Goal: Task Accomplishment & Management: Manage account settings

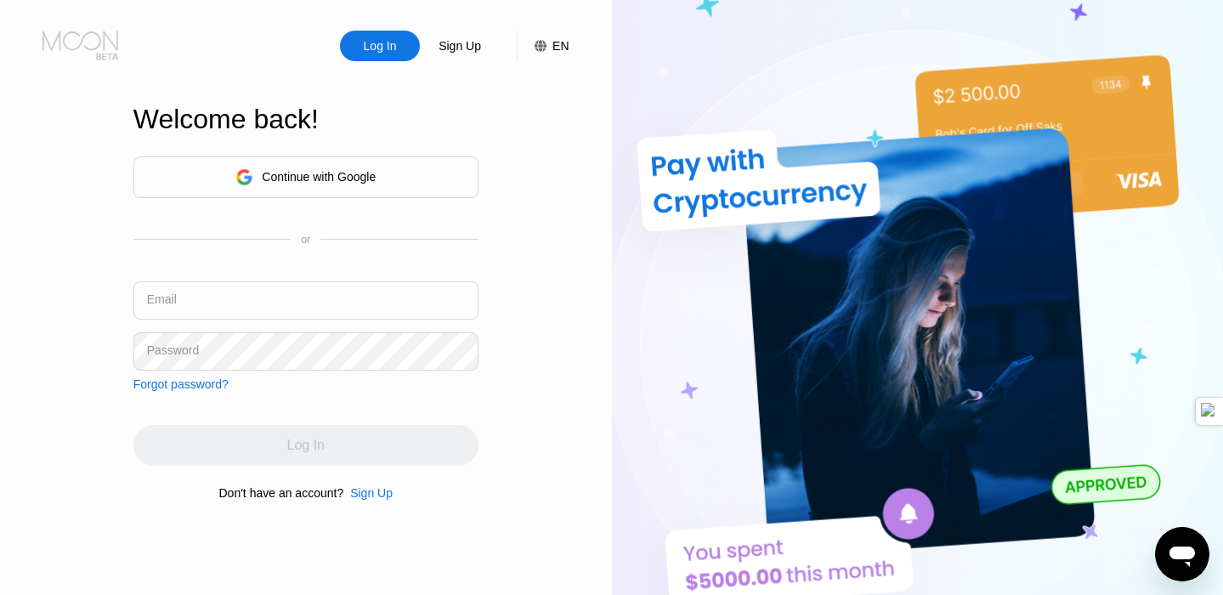
click at [65, 43] on icon at bounding box center [82, 46] width 79 height 30
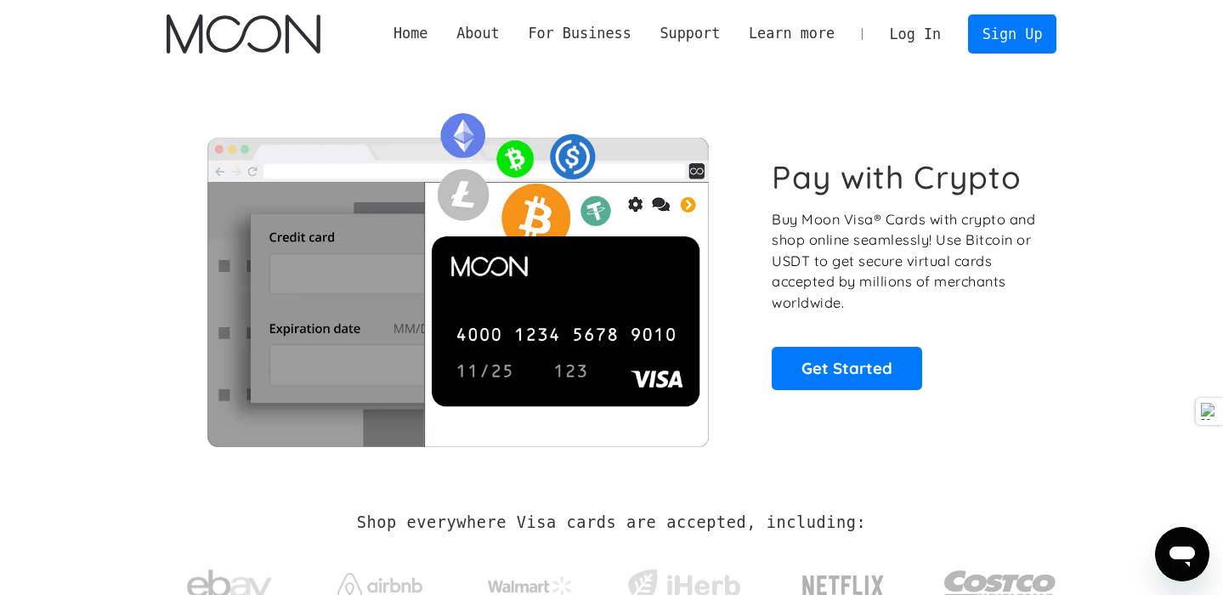
click at [904, 31] on link "Log In" at bounding box center [916, 33] width 80 height 37
click at [909, 38] on link "Log In" at bounding box center [916, 33] width 80 height 37
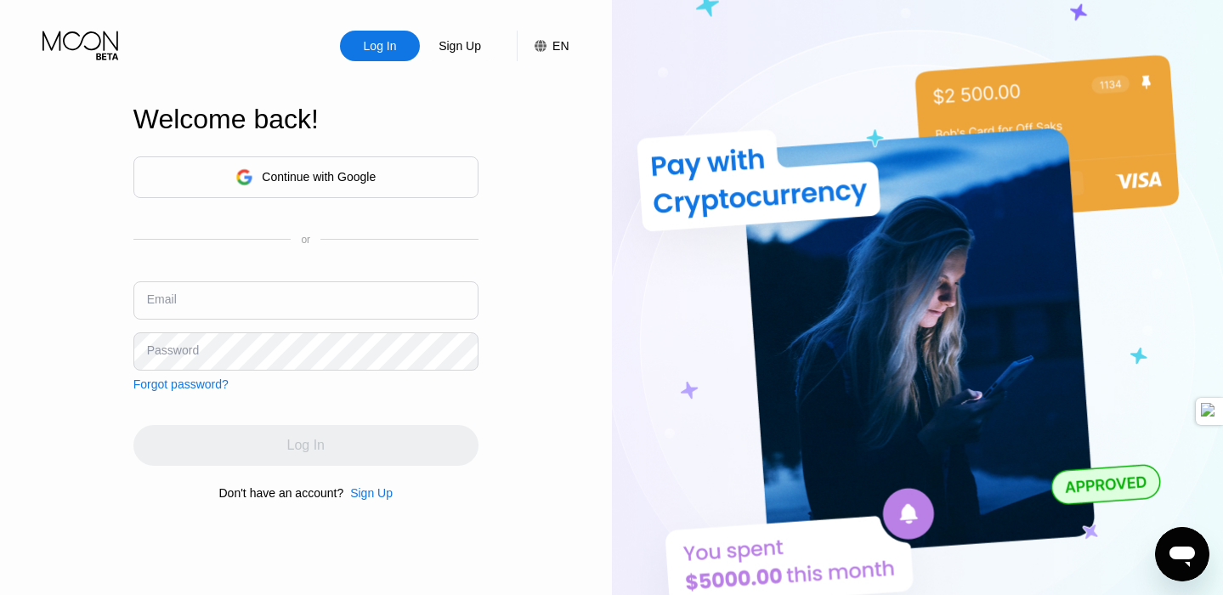
click at [288, 303] on input "text" at bounding box center [305, 300] width 345 height 38
click at [331, 301] on input "text" at bounding box center [305, 300] width 345 height 38
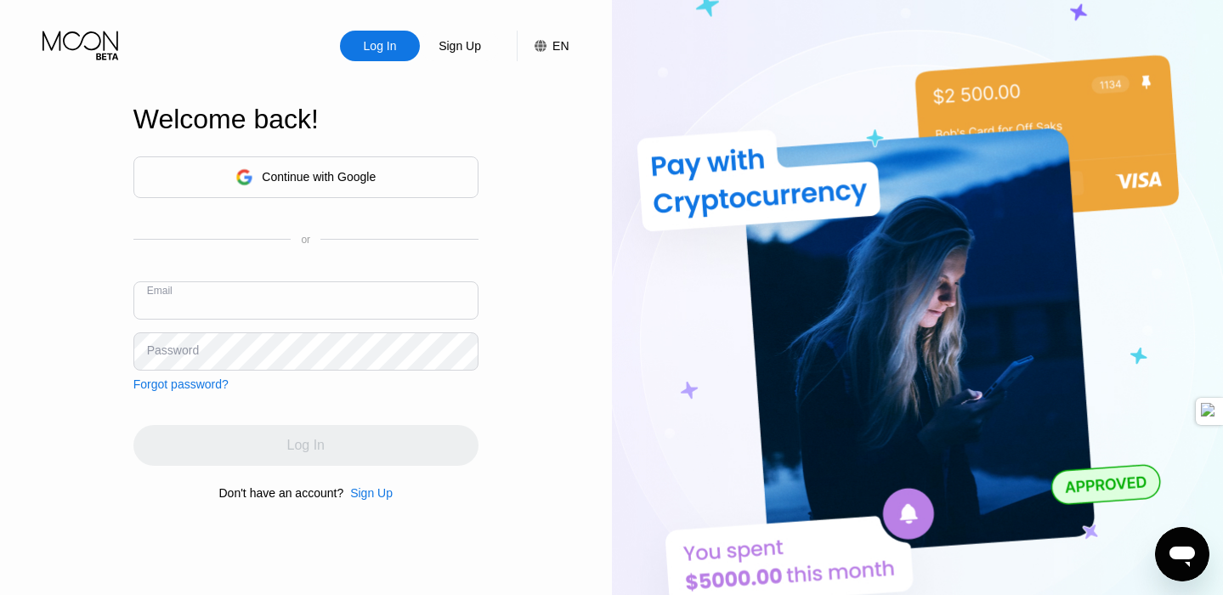
paste input "jennibert319@gmail.com"
click at [310, 299] on input "jennibert319@gmail.com" at bounding box center [305, 300] width 345 height 38
type input "j"
click at [260, 304] on input "text" at bounding box center [305, 300] width 345 height 38
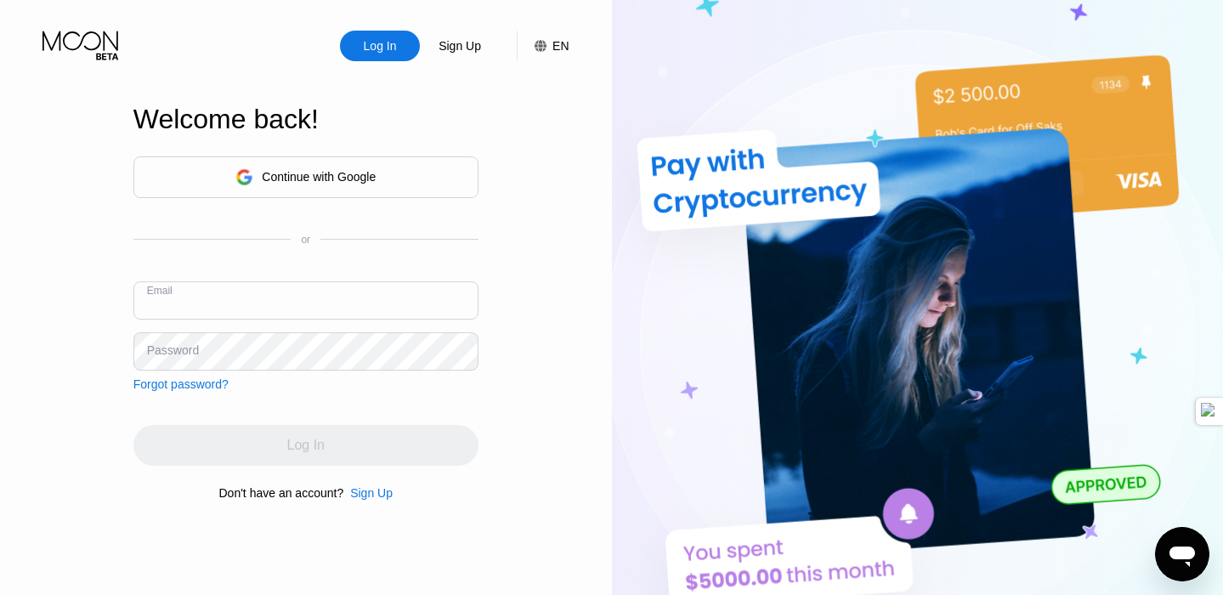
paste input "jennibert319@gmail.com"
type input "jennibert319@gmail.com"
click at [306, 179] on div "Continue with Google" at bounding box center [319, 177] width 114 height 14
